Goal: Browse casually

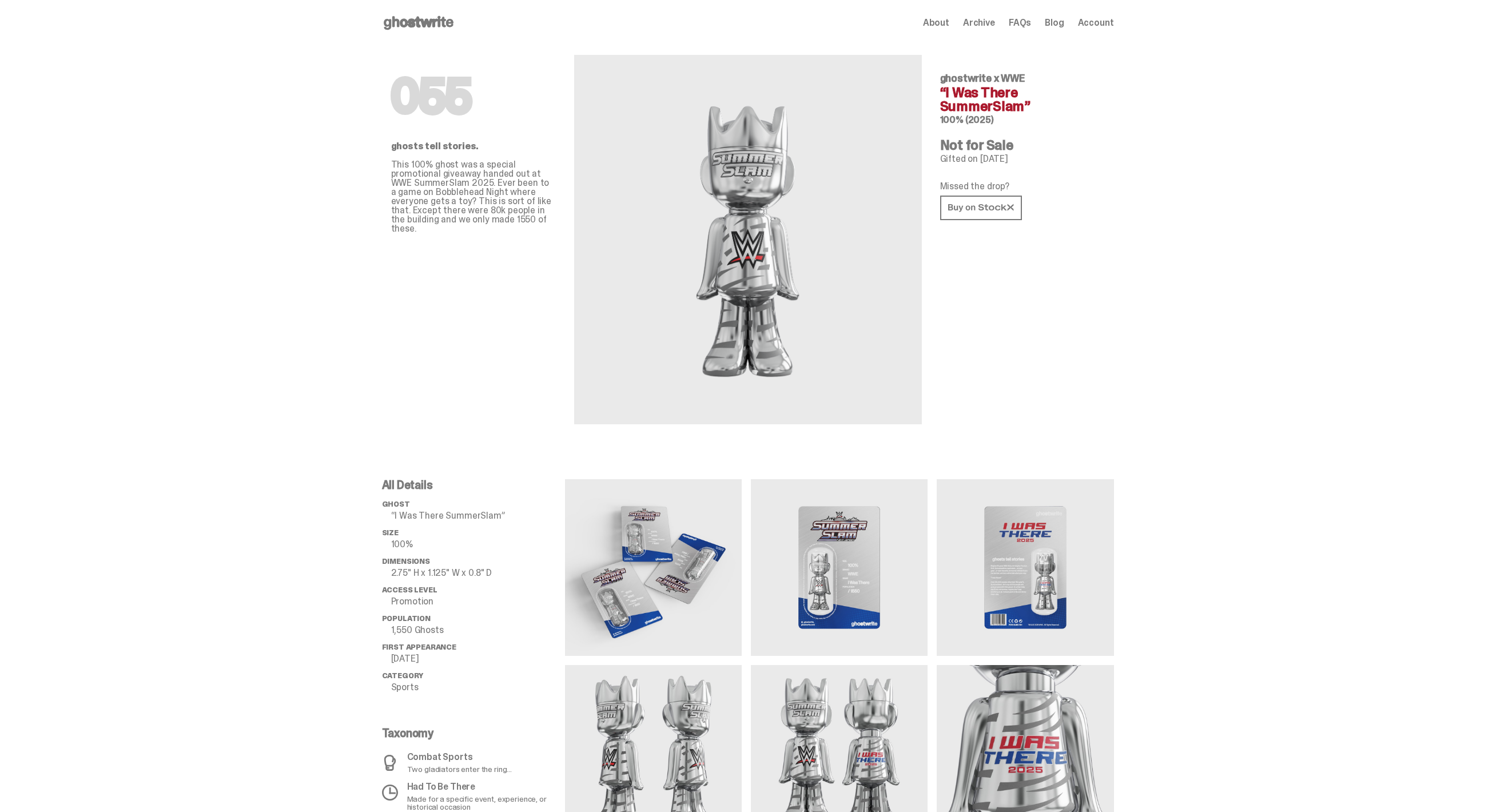
click at [420, 13] on div "Open main menu Home About Archive FAQs Blog Account About Archive FAQs Blog Acc…" at bounding box center [748, 23] width 732 height 46
click at [434, 14] on icon at bounding box center [418, 23] width 73 height 18
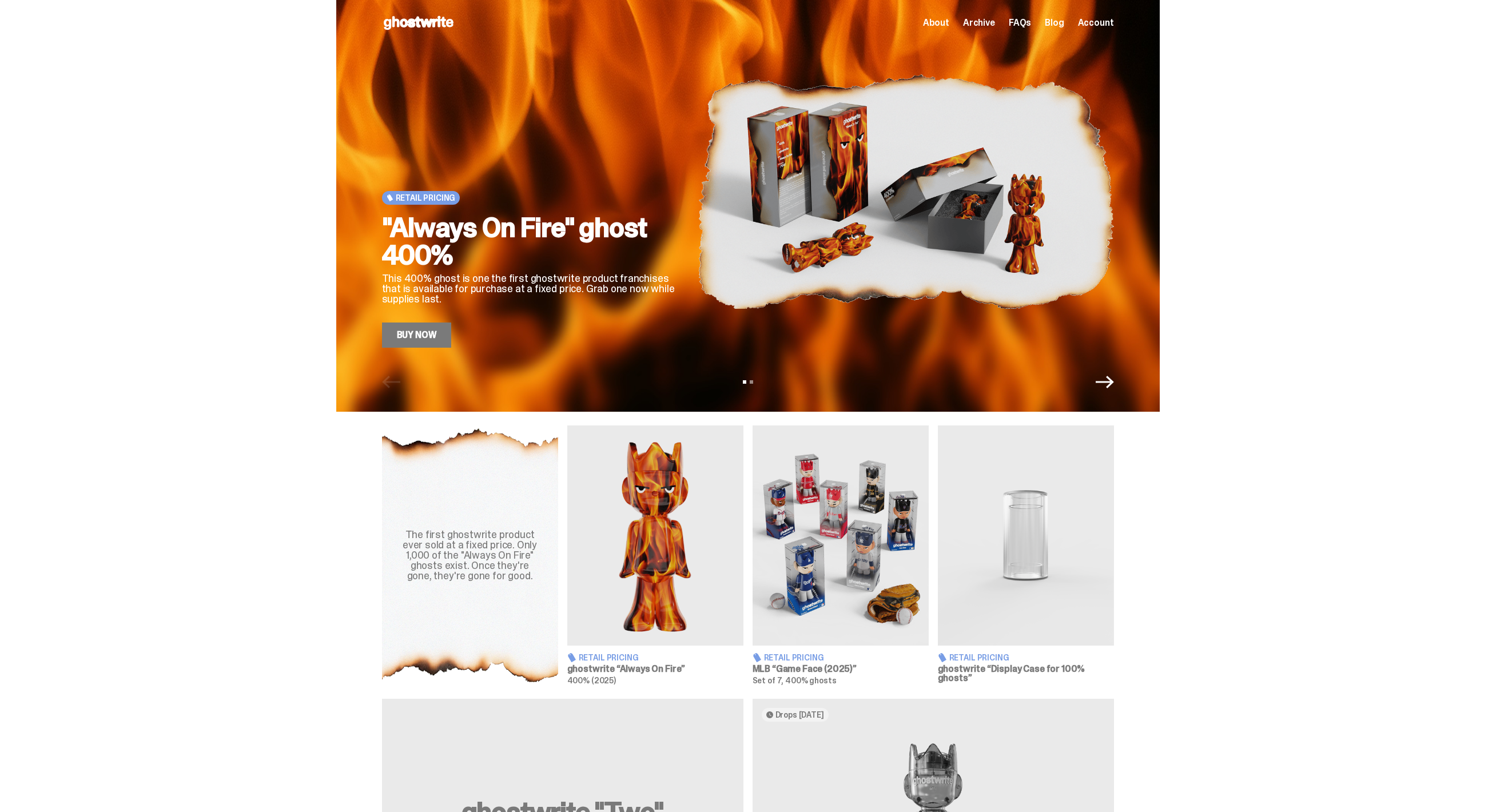
click at [1114, 386] on icon "Next" at bounding box center [1105, 382] width 18 height 18
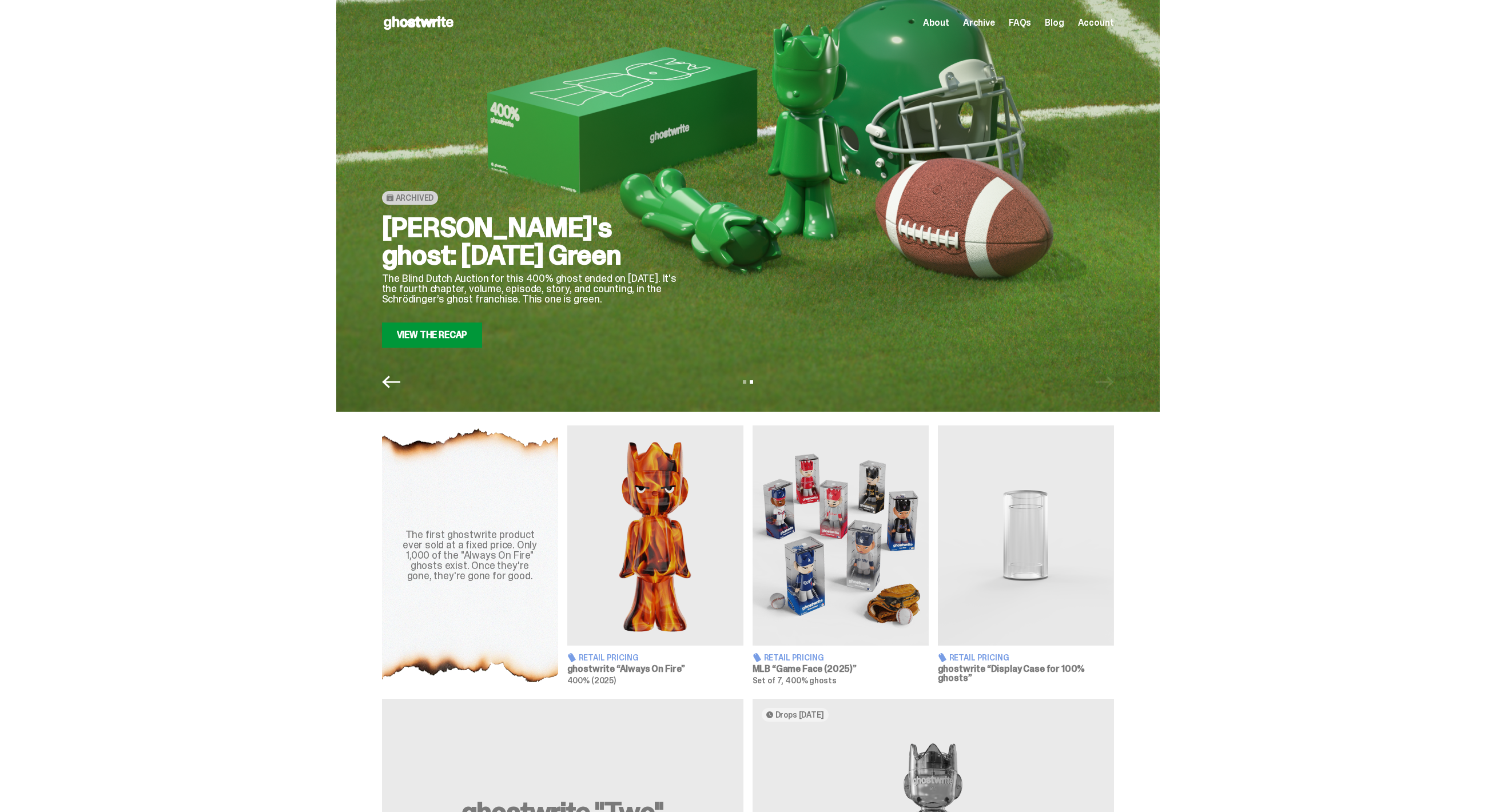
click at [384, 384] on div "View slide 1 View slide 2" at bounding box center [748, 382] width 823 height 18
click at [388, 384] on icon "Previous" at bounding box center [391, 382] width 18 height 18
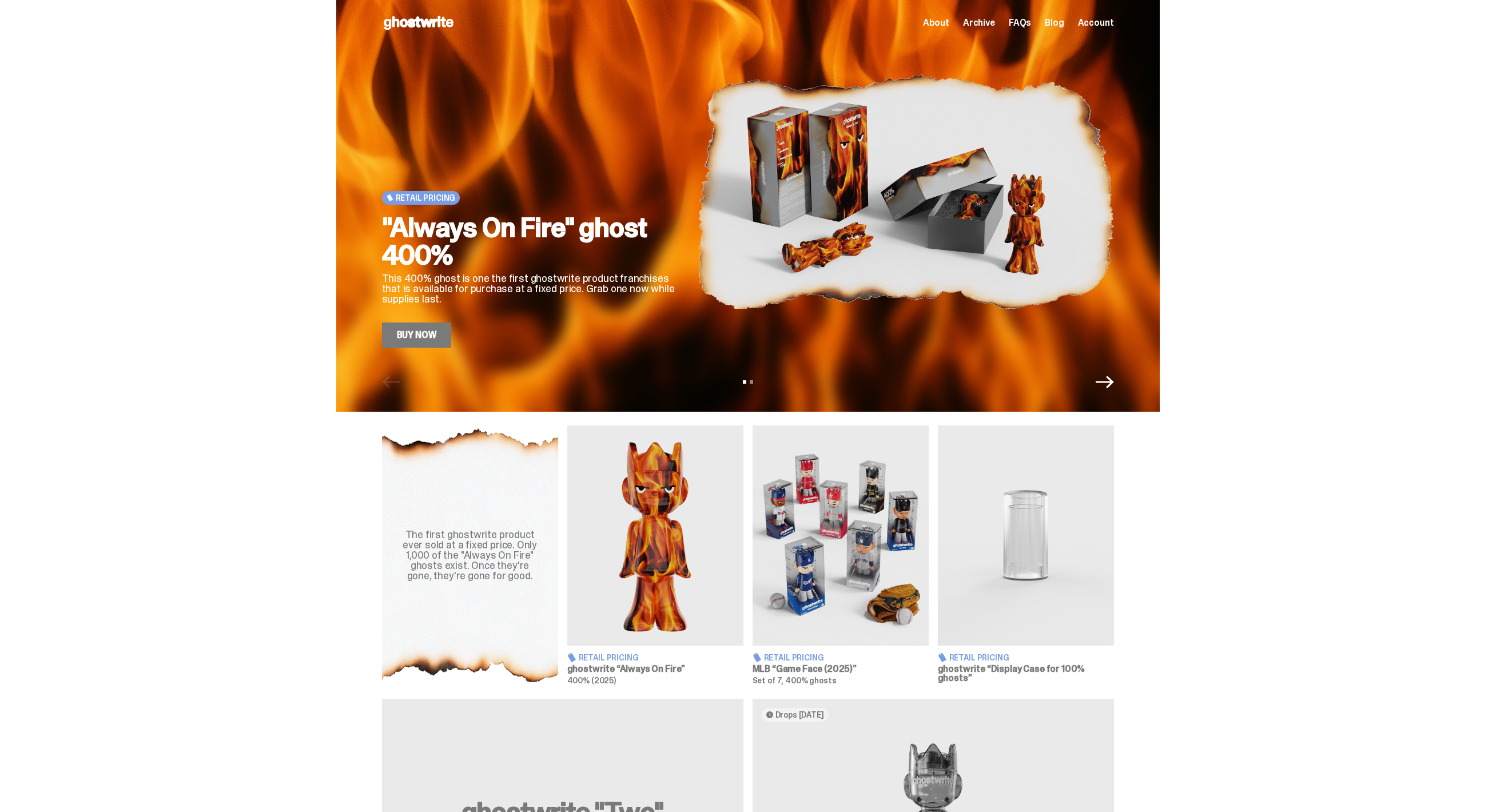
click at [1113, 384] on icon "Next" at bounding box center [1105, 382] width 18 height 13
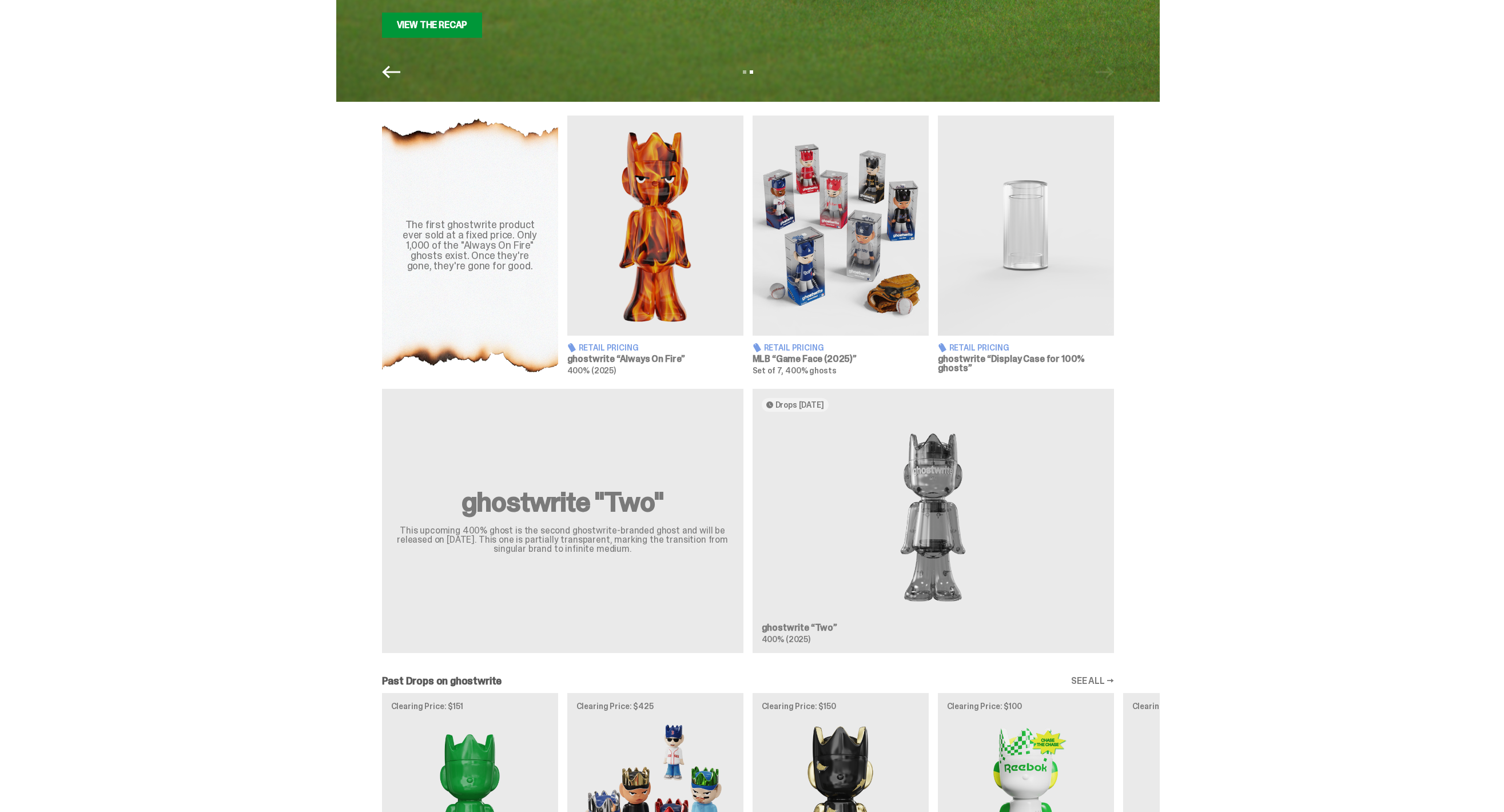
scroll to position [200, 0]
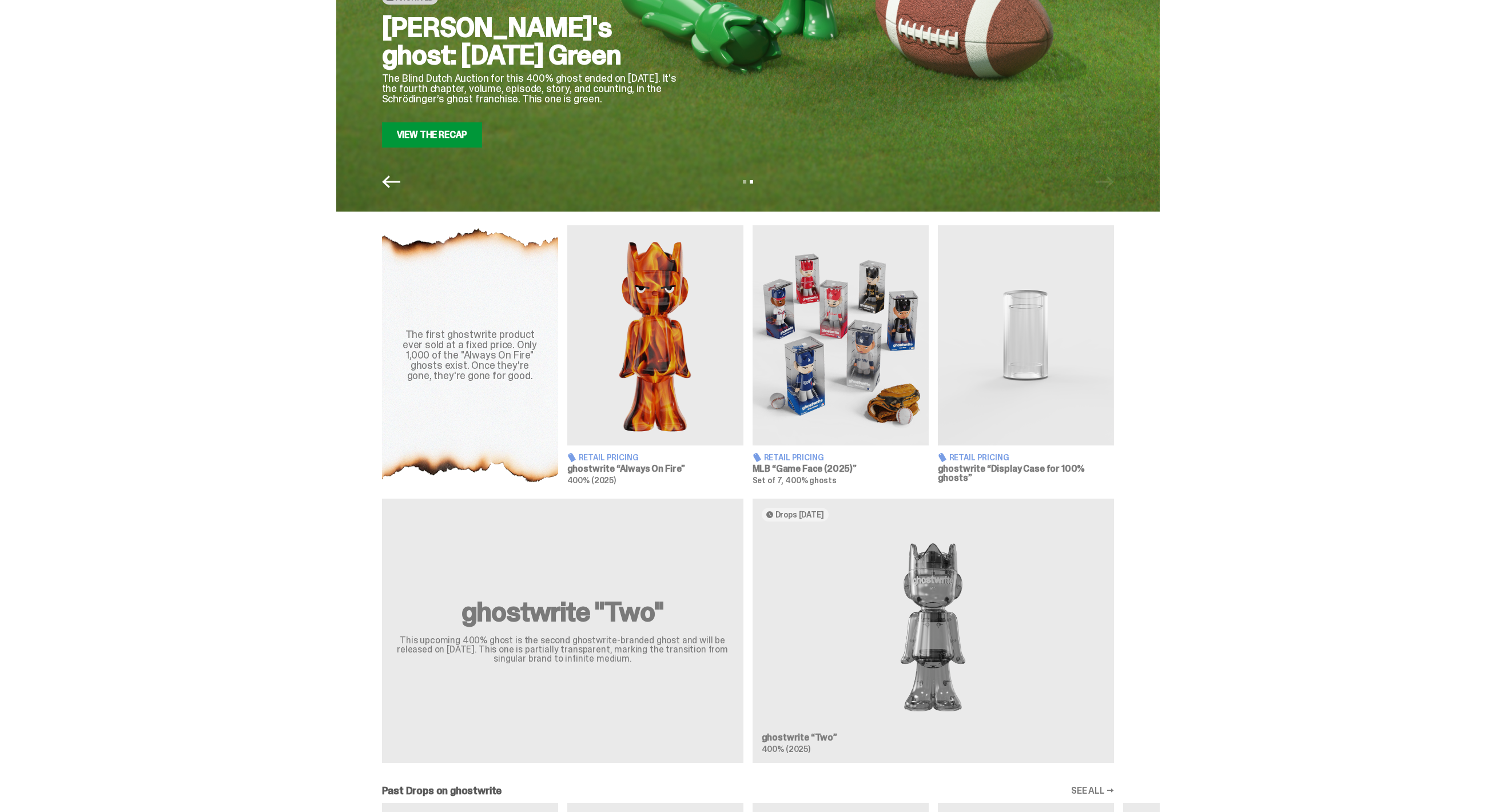
click at [419, 398] on div "The first ghostwrite product ever sold at a fixed price. Only 1,000 of the "Alw…" at bounding box center [470, 355] width 176 height 260
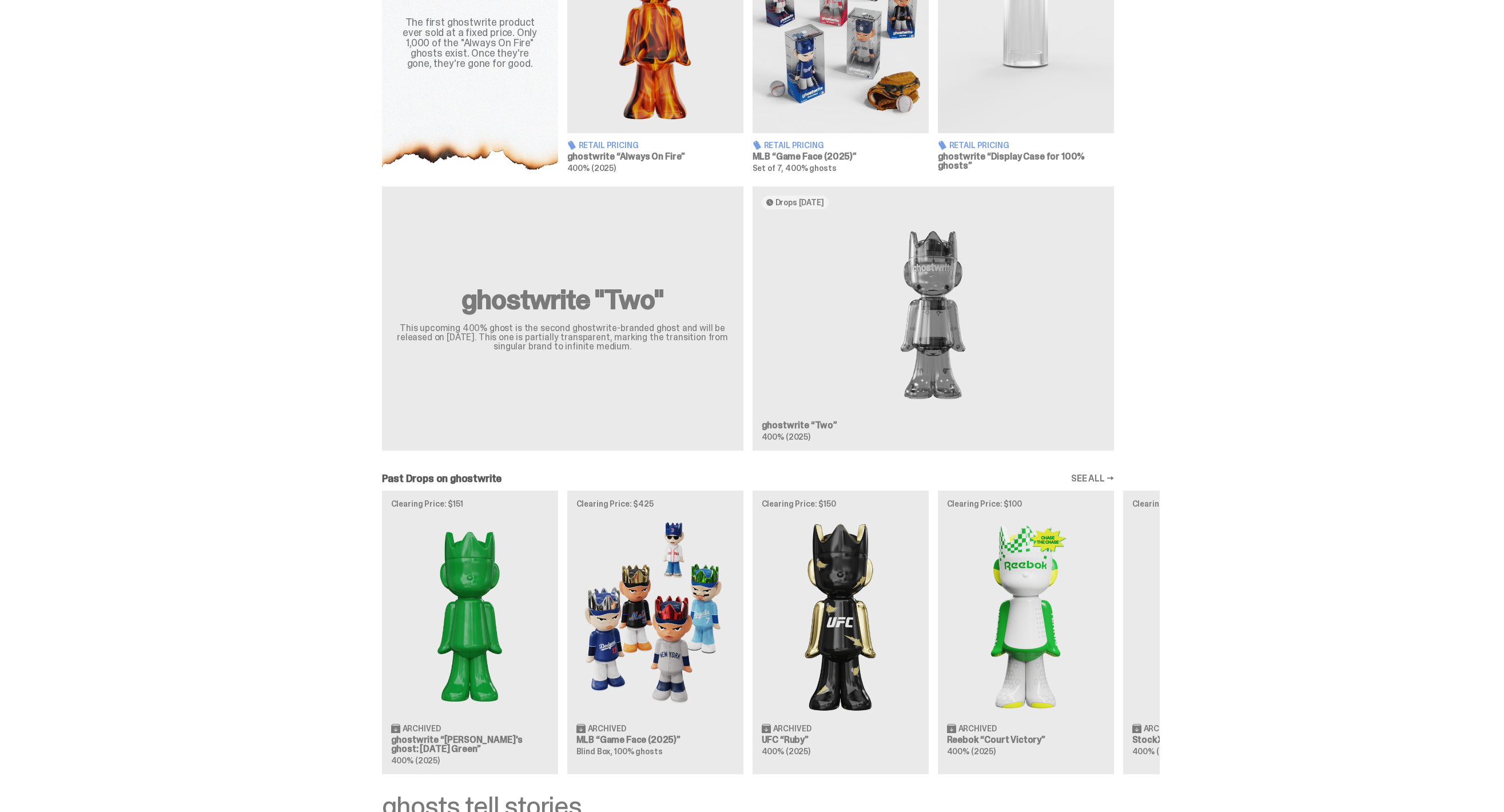
scroll to position [713, 0]
